Goal: Task Accomplishment & Management: Manage account settings

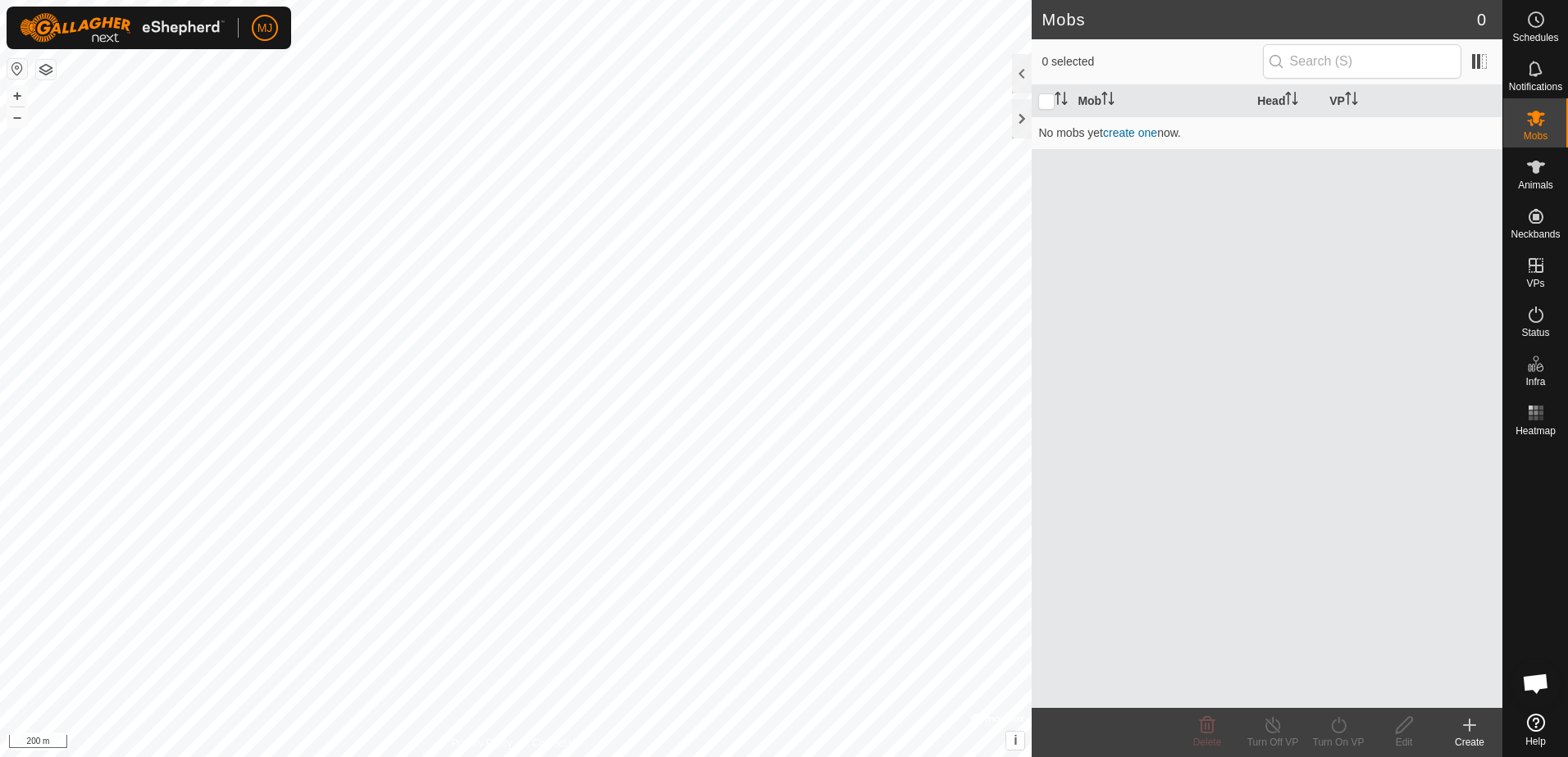
scroll to position [1041, 0]
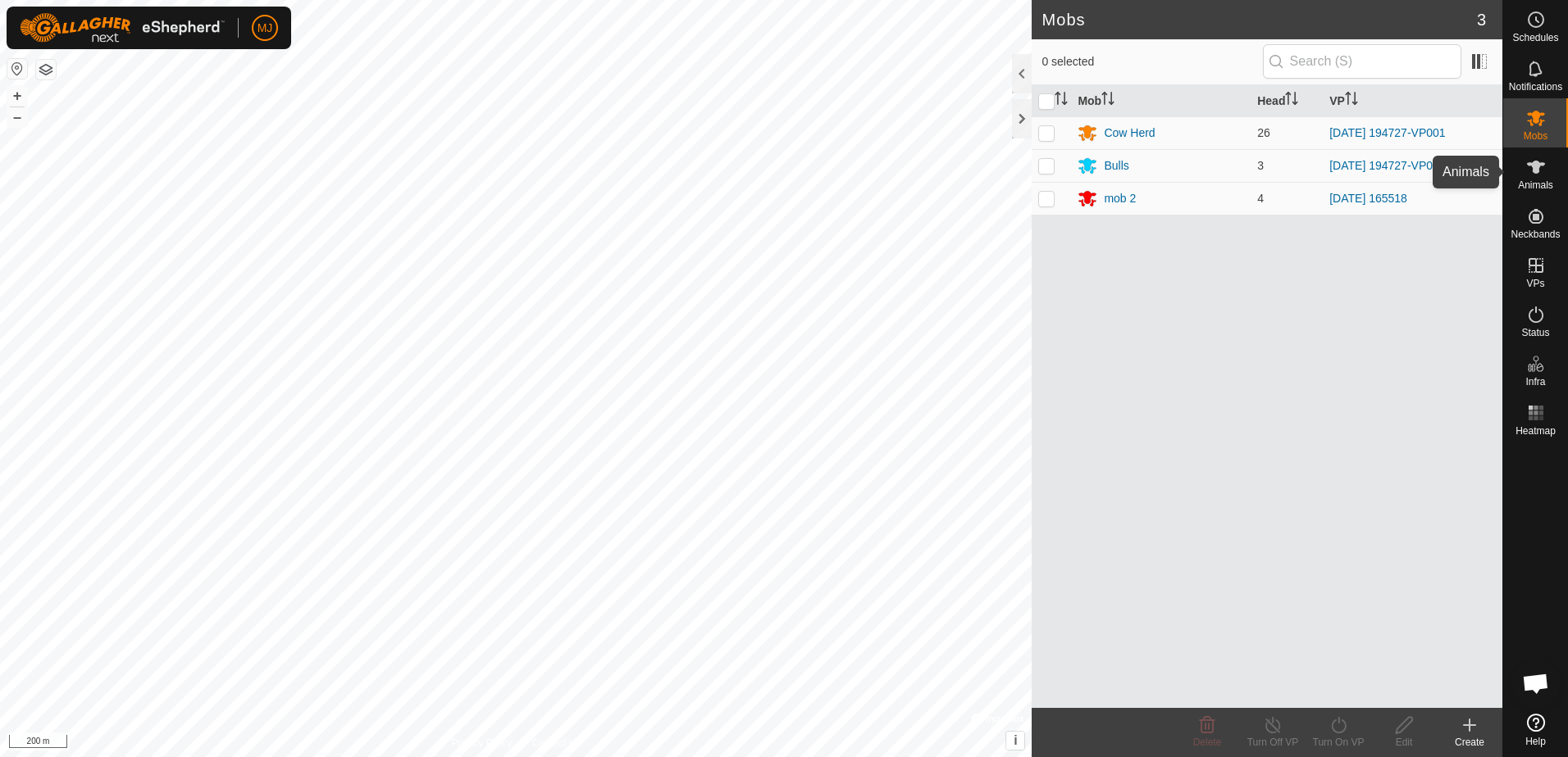
click at [1538, 175] on icon at bounding box center [1535, 167] width 20 height 20
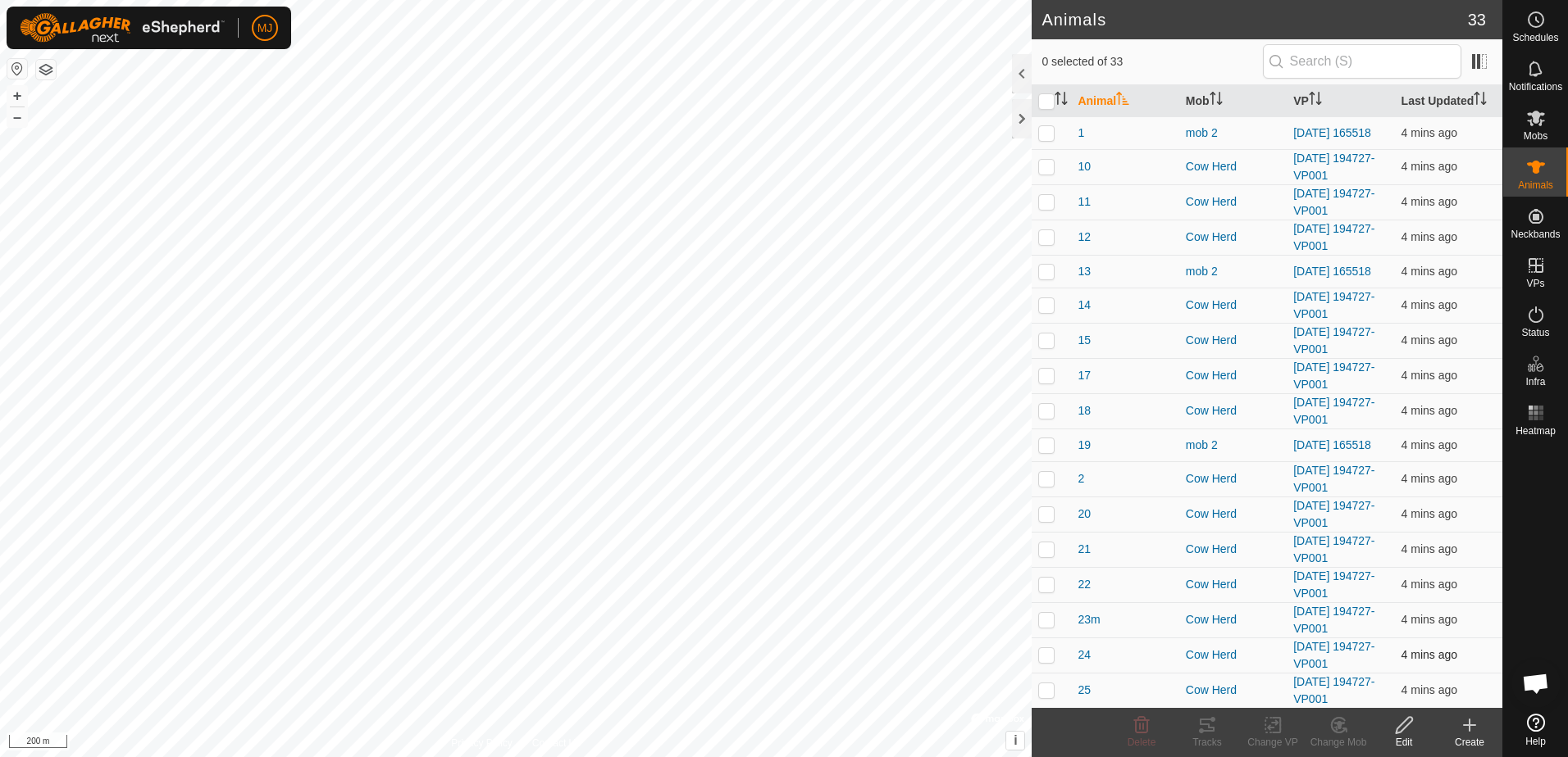
click at [1048, 661] on p-checkbox at bounding box center [1046, 655] width 16 height 13
checkbox input "true"
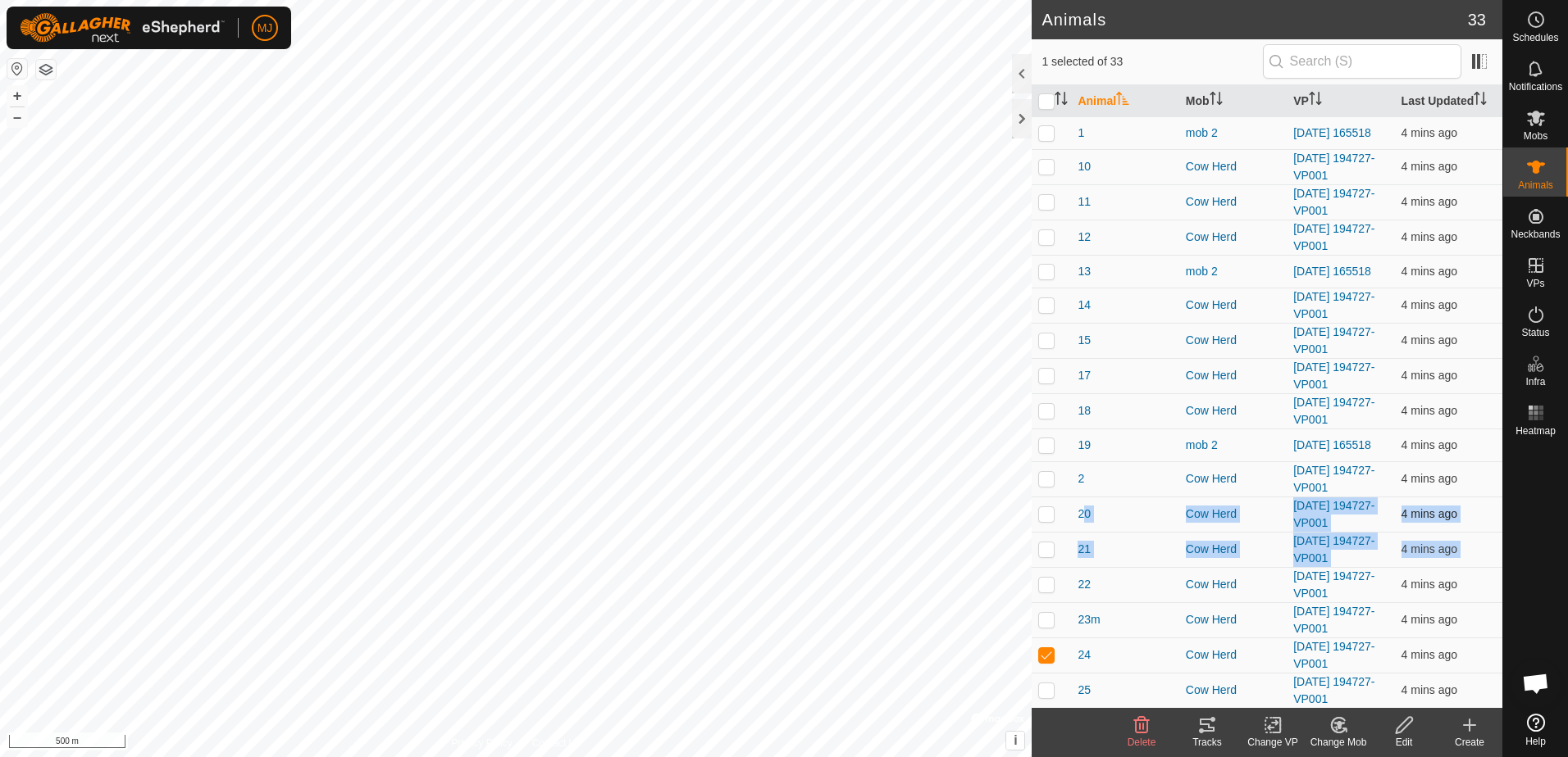
drag, startPoint x: 1062, startPoint y: 554, endPoint x: 1056, endPoint y: 538, distance: 17.1
click at [1056, 538] on tbody "1 mob 2 [DATE] 165518 4 mins ago 10 Cow Herd [DATE] 194727-VP001 4 mins ago 11 …" at bounding box center [1266, 692] width 470 height 1153
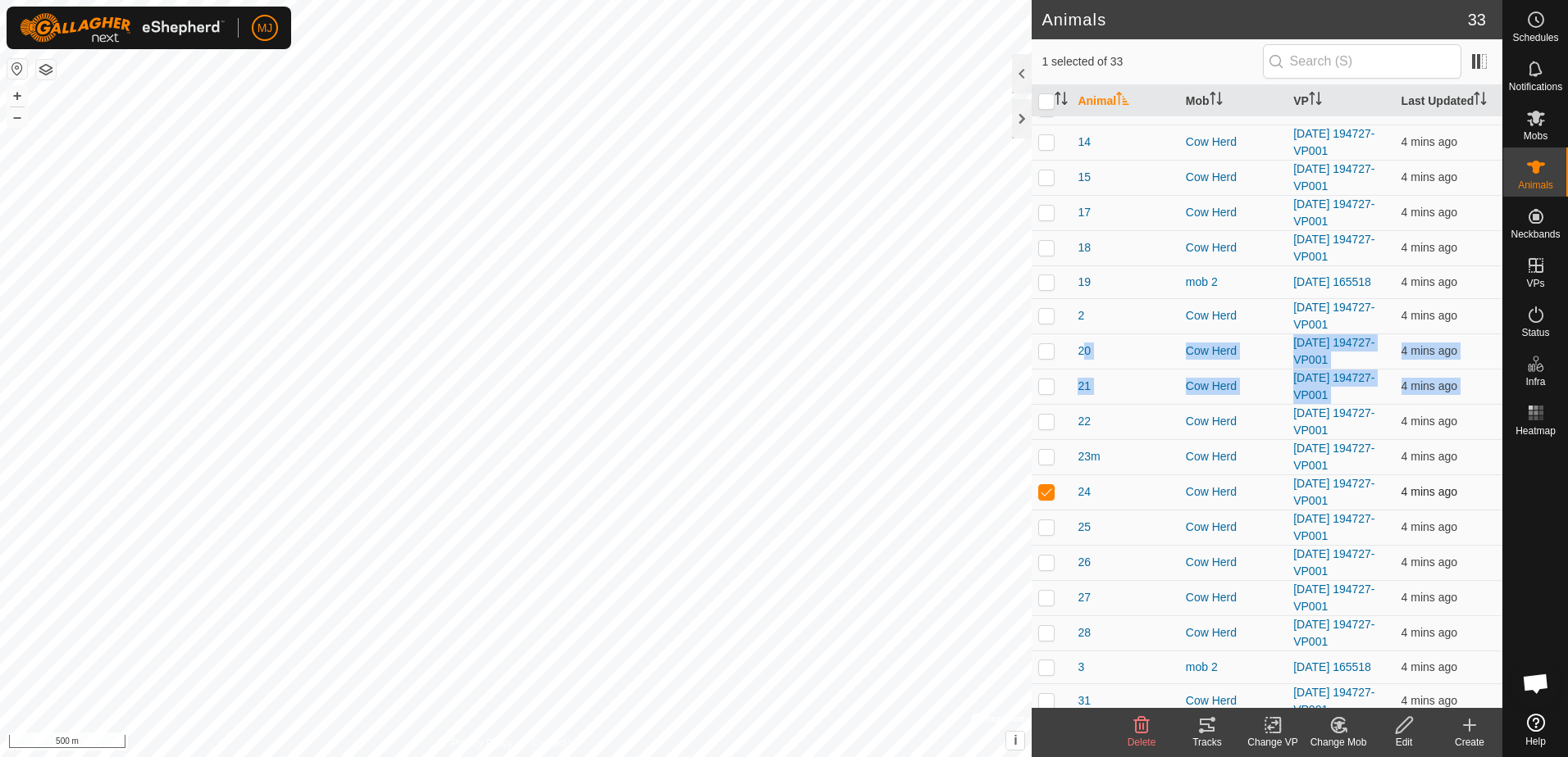
scroll to position [164, 0]
click at [1048, 568] on p-checkbox at bounding box center [1046, 561] width 16 height 13
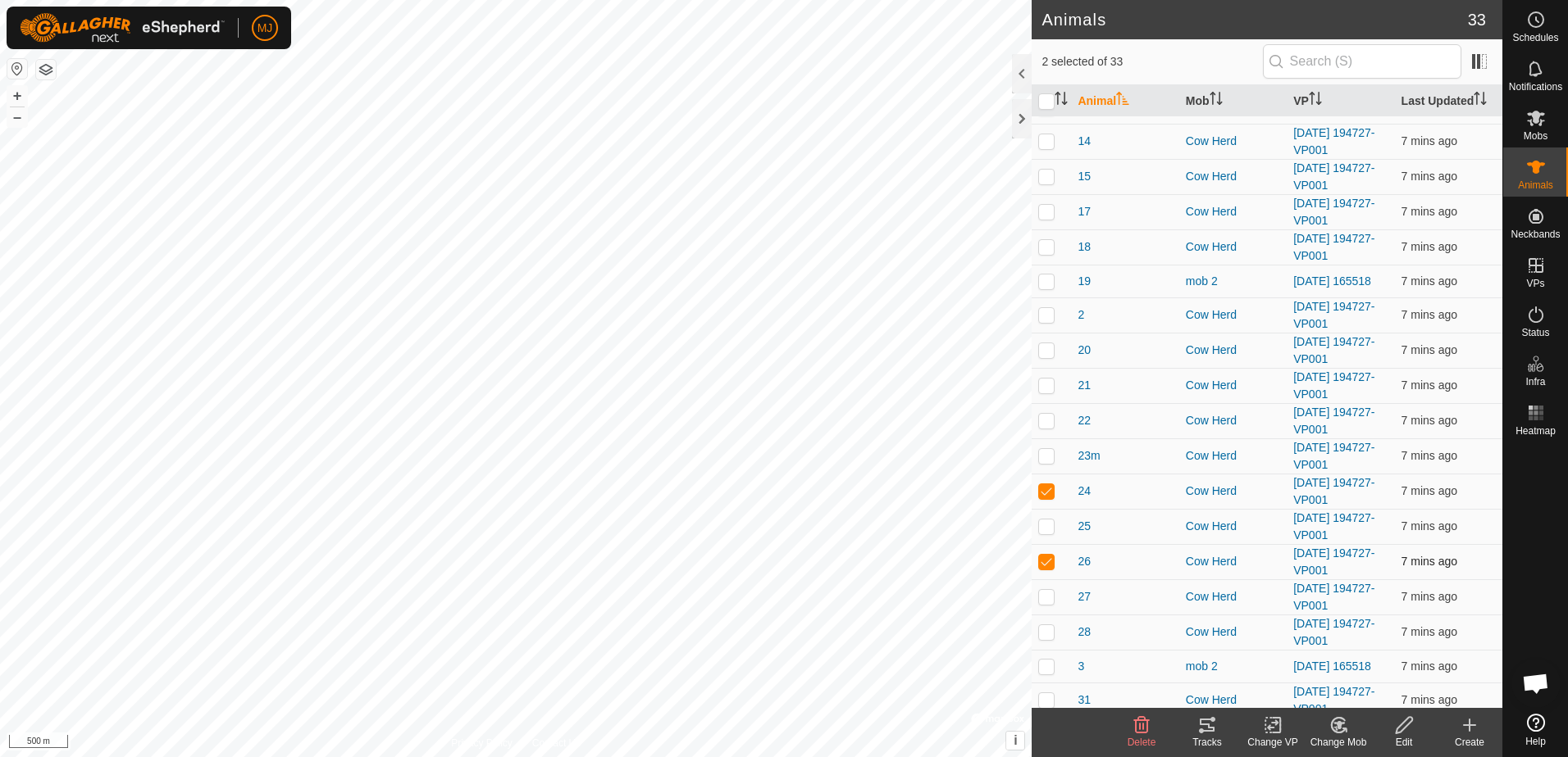
click at [1048, 568] on p-checkbox at bounding box center [1046, 561] width 16 height 13
checkbox input "false"
click at [1042, 498] on p-checkbox at bounding box center [1046, 490] width 16 height 13
checkbox input "false"
